Goal: Find specific page/section: Find specific page/section

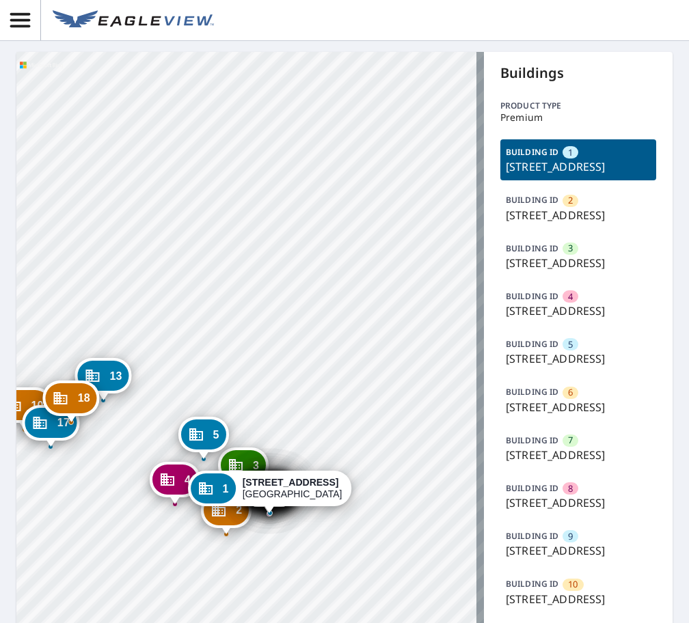
drag, startPoint x: 221, startPoint y: 389, endPoint x: 244, endPoint y: 204, distance: 187.2
click at [244, 204] on div "[GEOGRAPHIC_DATA][STREET_ADDRESS] 3 [STREET_ADDRESS] 4 [STREET_ADDRESS] 5 [STRE…" at bounding box center [249, 530] width 467 height 956
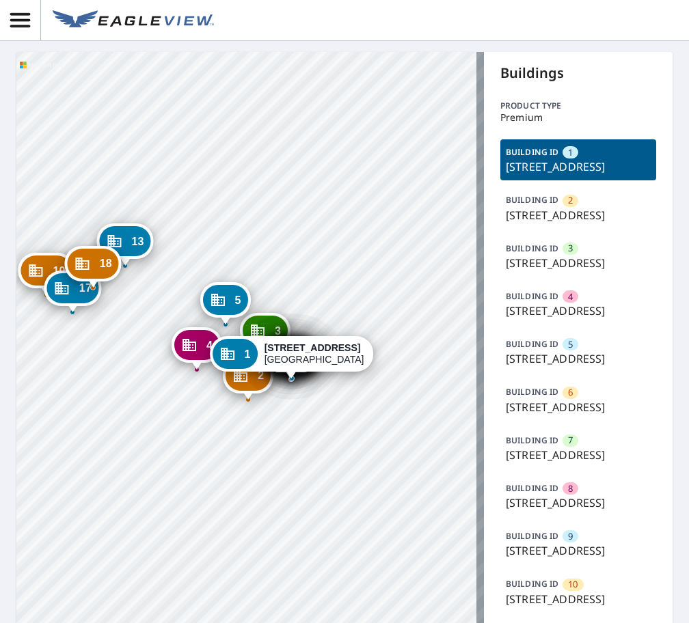
drag, startPoint x: 318, startPoint y: 189, endPoint x: 321, endPoint y: 176, distance: 13.3
click at [321, 176] on div "[GEOGRAPHIC_DATA][STREET_ADDRESS] 3 [STREET_ADDRESS] 4 [STREET_ADDRESS] 5 [STRE…" at bounding box center [249, 530] width 467 height 956
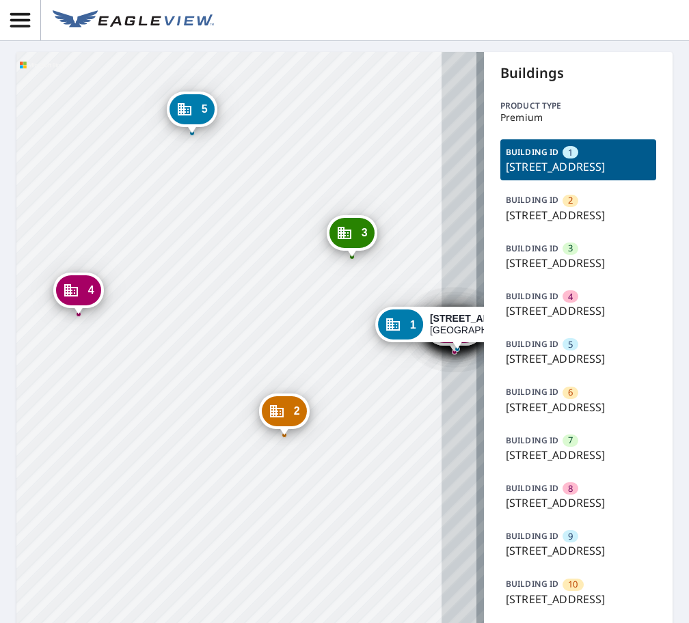
drag, startPoint x: 214, startPoint y: 390, endPoint x: 23, endPoint y: 363, distance: 192.5
click at [23, 363] on div "[GEOGRAPHIC_DATA][STREET_ADDRESS] 3 [STREET_ADDRESS] 4 [STREET_ADDRESS] 5 [STRE…" at bounding box center [249, 530] width 467 height 956
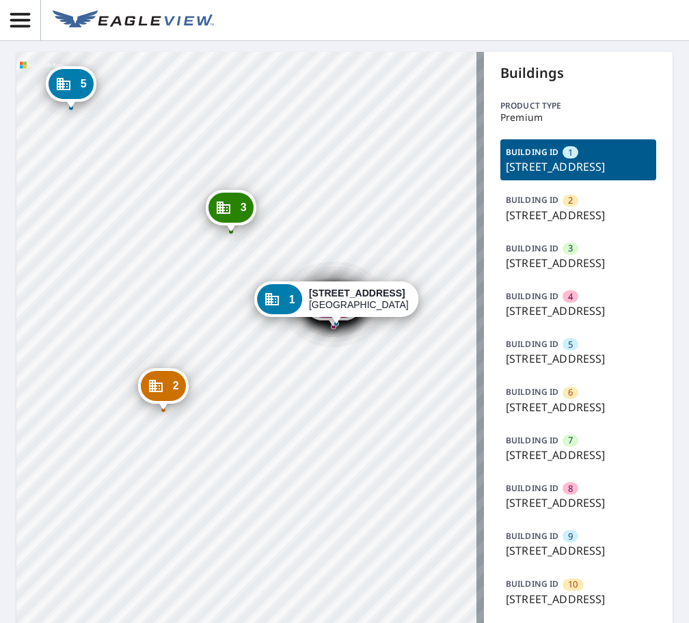
drag, startPoint x: 344, startPoint y: 319, endPoint x: 223, endPoint y: 294, distance: 123.4
click at [223, 294] on div "[GEOGRAPHIC_DATA][STREET_ADDRESS] 3 [STREET_ADDRESS] 4 [STREET_ADDRESS] 5 [STRE…" at bounding box center [249, 530] width 467 height 956
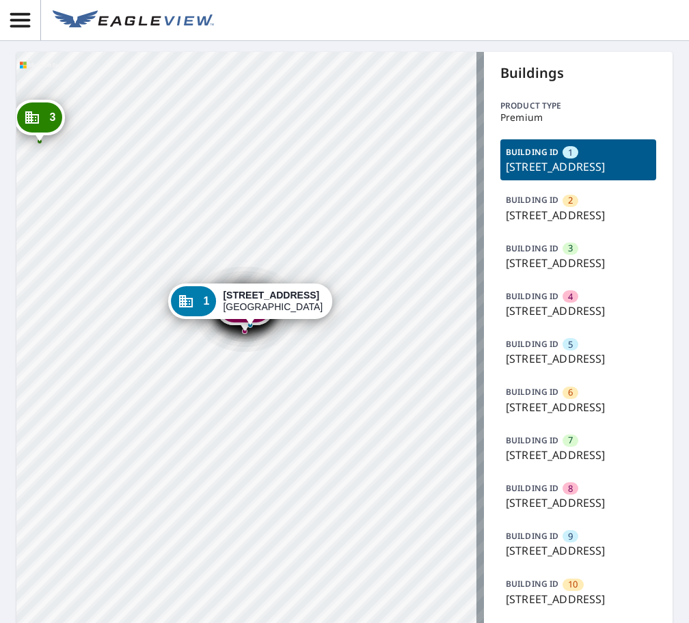
drag, startPoint x: 343, startPoint y: 462, endPoint x: 290, endPoint y: 434, distance: 59.9
click at [290, 434] on div "[GEOGRAPHIC_DATA][STREET_ADDRESS] 3 [STREET_ADDRESS] 4 [STREET_ADDRESS] 5 [STRE…" at bounding box center [249, 530] width 467 height 956
drag, startPoint x: 616, startPoint y: 251, endPoint x: 501, endPoint y: 235, distance: 115.8
click at [506, 223] on p "[STREET_ADDRESS]" at bounding box center [578, 215] width 145 height 16
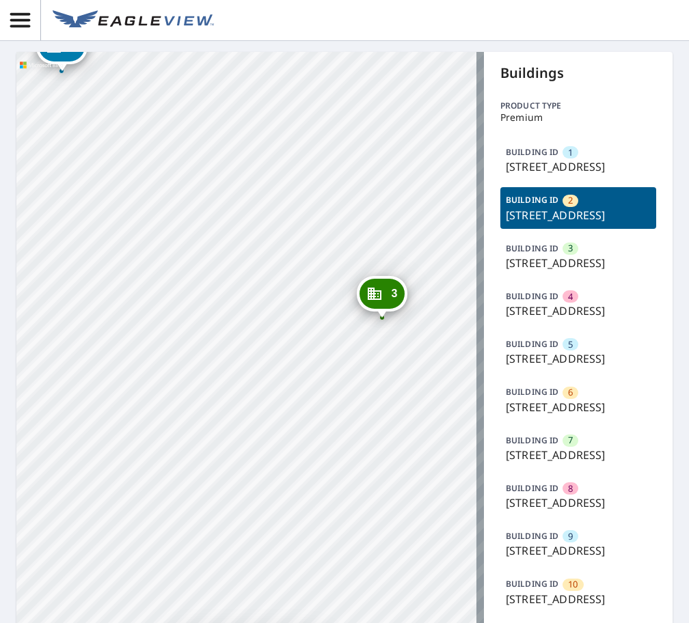
click at [599, 166] on p "[STREET_ADDRESS]" at bounding box center [578, 166] width 145 height 16
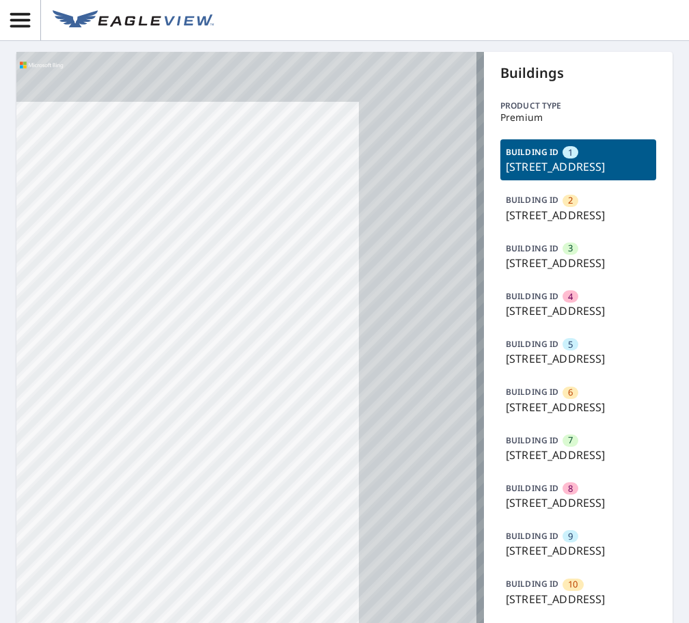
drag, startPoint x: -11, startPoint y: 453, endPoint x: -18, endPoint y: 460, distance: 9.7
click at [0, 460] on html "[GEOGRAPHIC_DATA][STREET_ADDRESS] 3 [STREET_ADDRESS] 4 [STREET_ADDRESS] 5 [STRE…" at bounding box center [344, 311] width 689 height 623
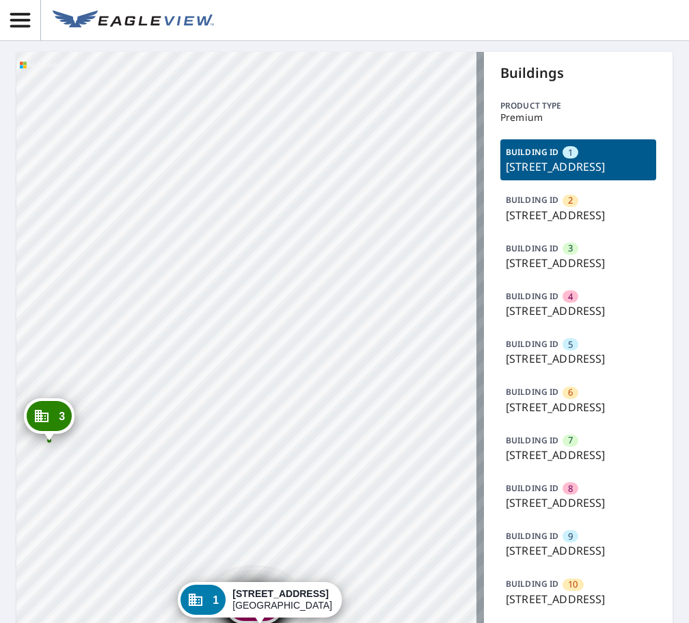
drag, startPoint x: 240, startPoint y: 378, endPoint x: 240, endPoint y: 344, distance: 34.8
click at [240, 344] on div "[GEOGRAPHIC_DATA][STREET_ADDRESS] 3 [STREET_ADDRESS] 4 [STREET_ADDRESS] 5 [STRE…" at bounding box center [249, 530] width 467 height 956
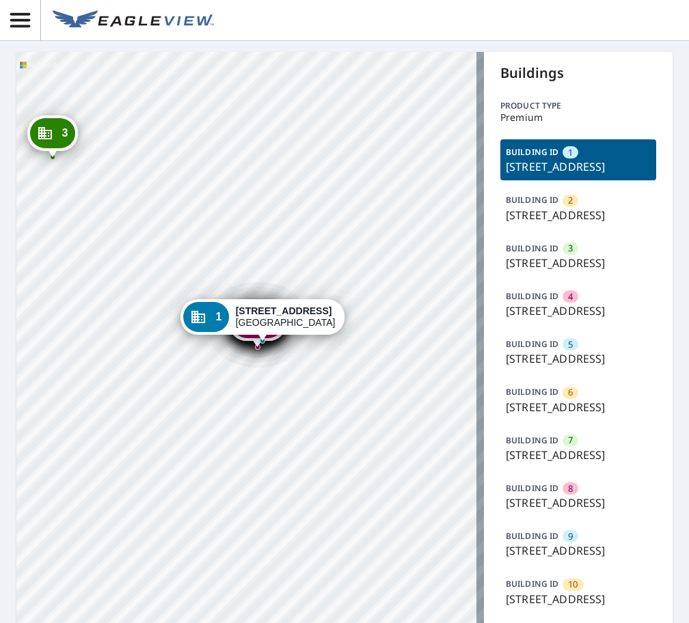
drag, startPoint x: 609, startPoint y: 185, endPoint x: 490, endPoint y: 169, distance: 120.6
click at [490, 169] on div "Buildings Product type Premium BUILDING ID [GEOGRAPHIC_DATA][STREET_ADDRESS] BU…" at bounding box center [578, 530] width 189 height 956
copy p "[STREET_ADDRESS]"
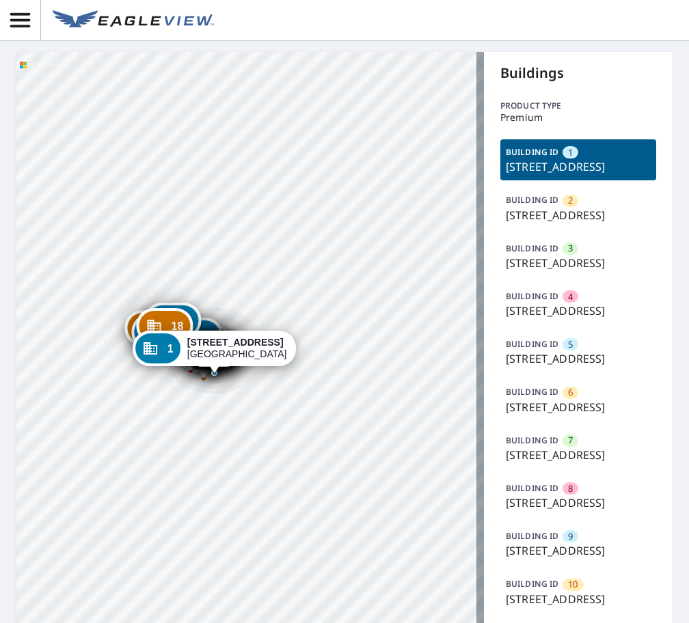
drag, startPoint x: 366, startPoint y: 191, endPoint x: 300, endPoint y: 235, distance: 79.4
click at [300, 235] on div "[GEOGRAPHIC_DATA][STREET_ADDRESS] 3 [STREET_ADDRESS] 4 [STREET_ADDRESS] 5 [STRE…" at bounding box center [249, 530] width 467 height 956
